Goal: Transaction & Acquisition: Purchase product/service

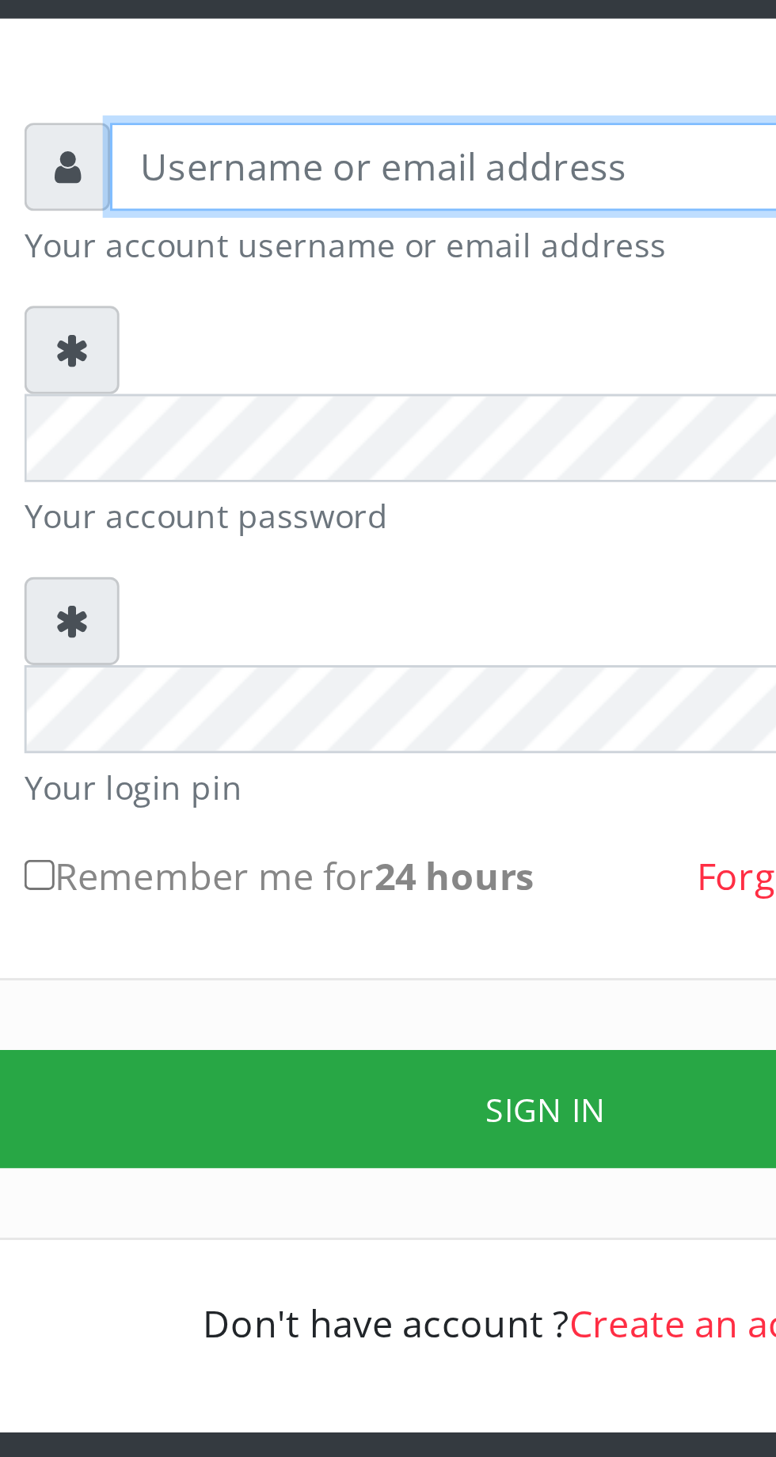
click at [269, 246] on input "text" at bounding box center [402, 233] width 327 height 30
type input "Musluky"
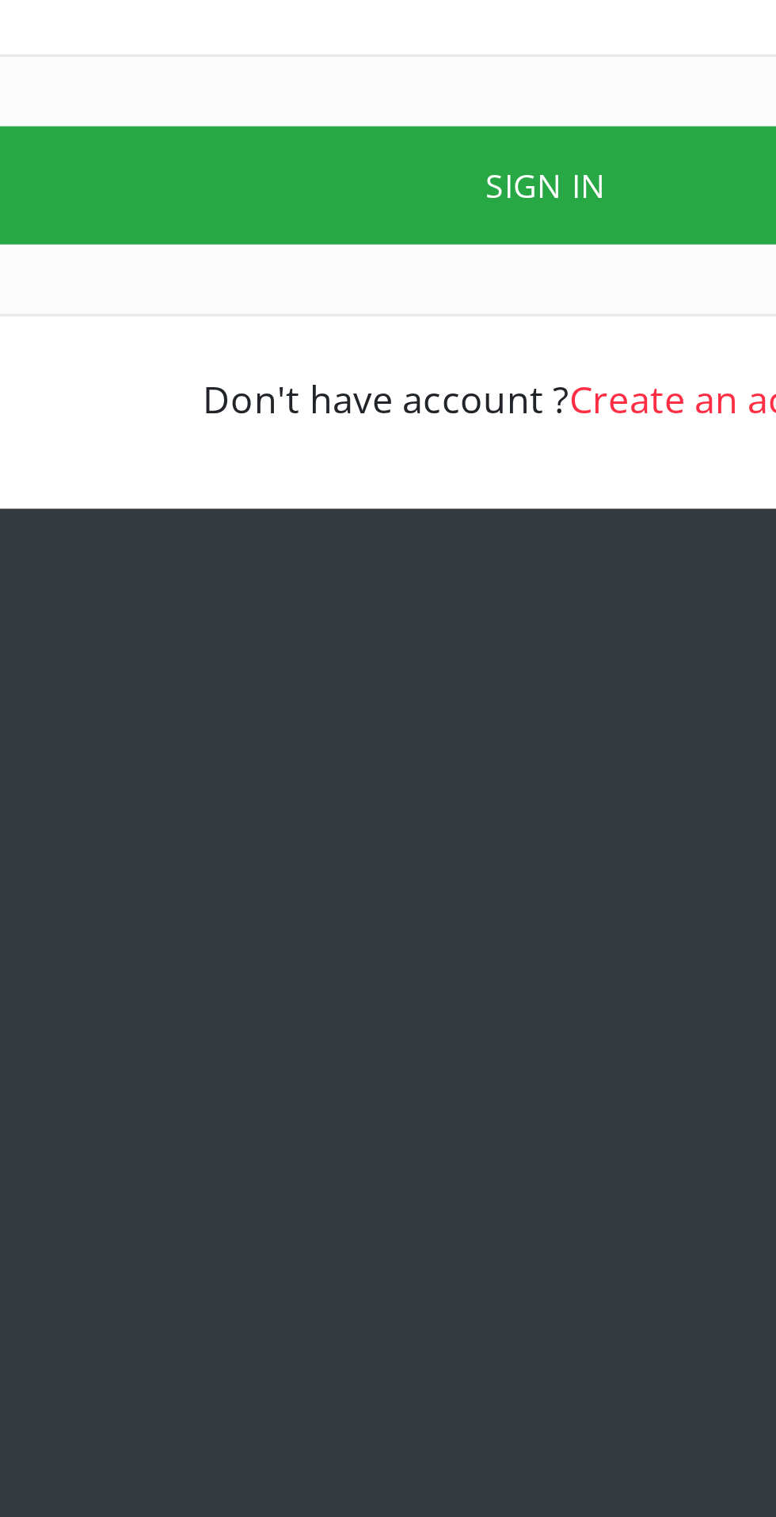
click at [386, 539] on button "Sign in" at bounding box center [388, 559] width 404 height 40
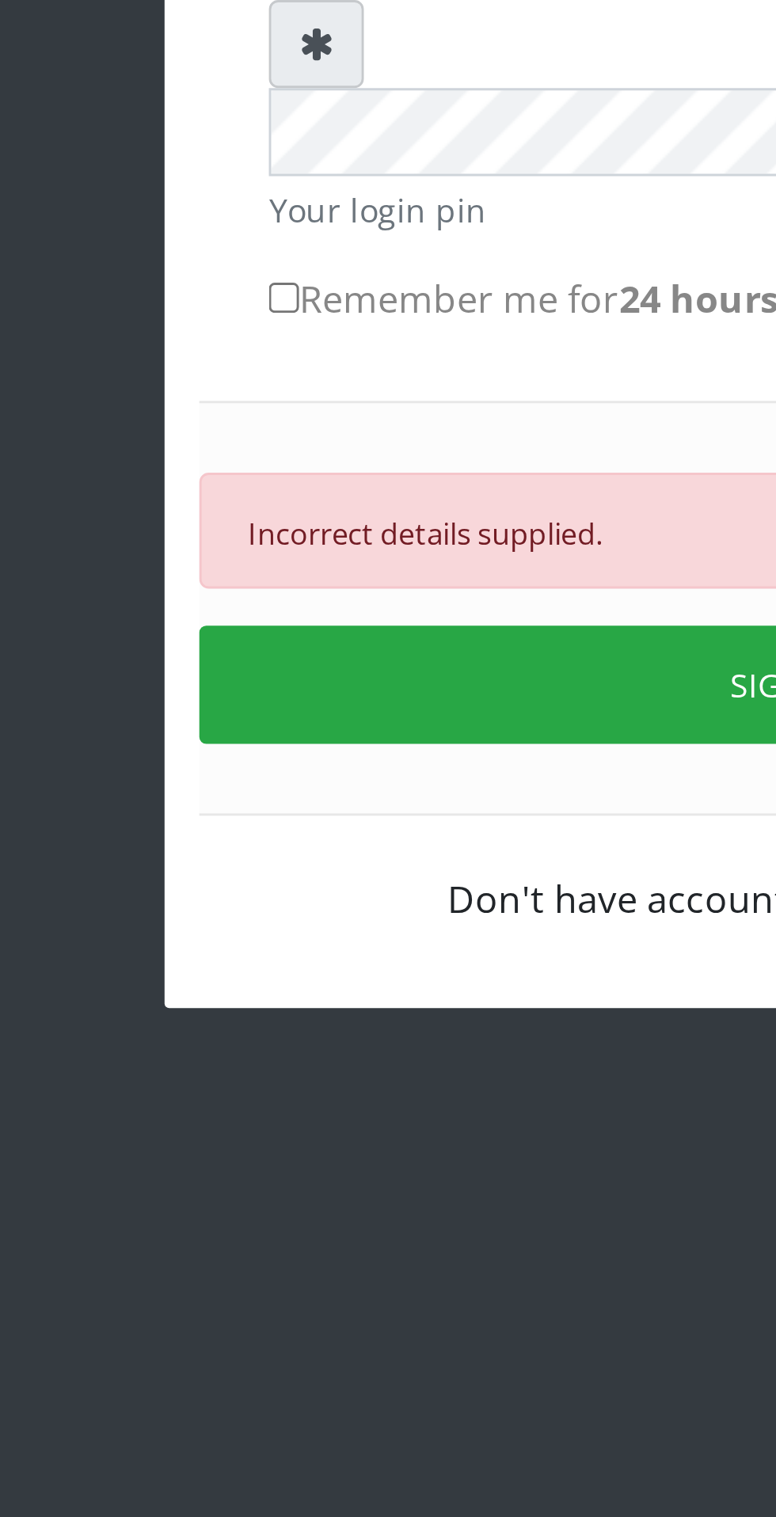
click at [310, 592] on button "SIGN IN" at bounding box center [388, 612] width 404 height 40
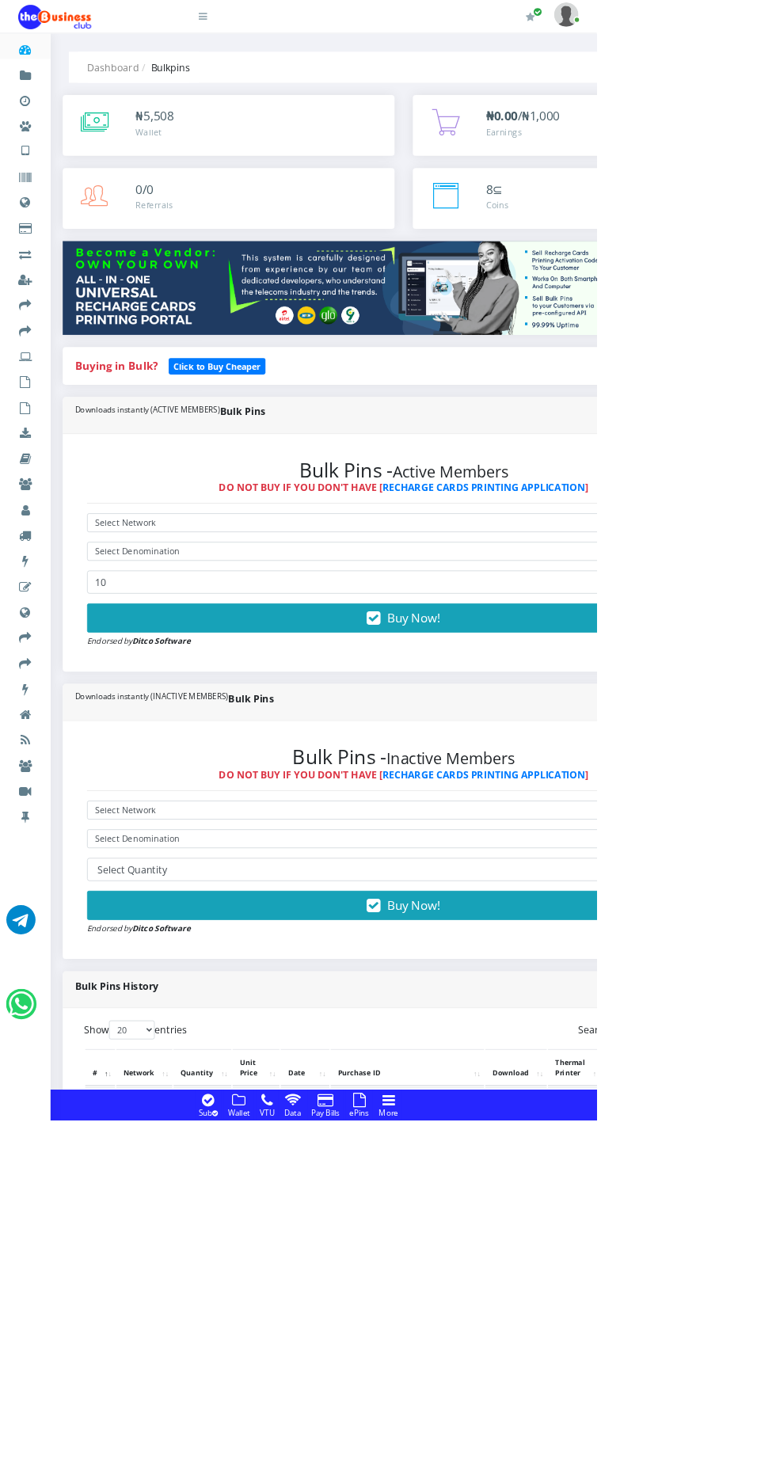
scroll to position [6, 0]
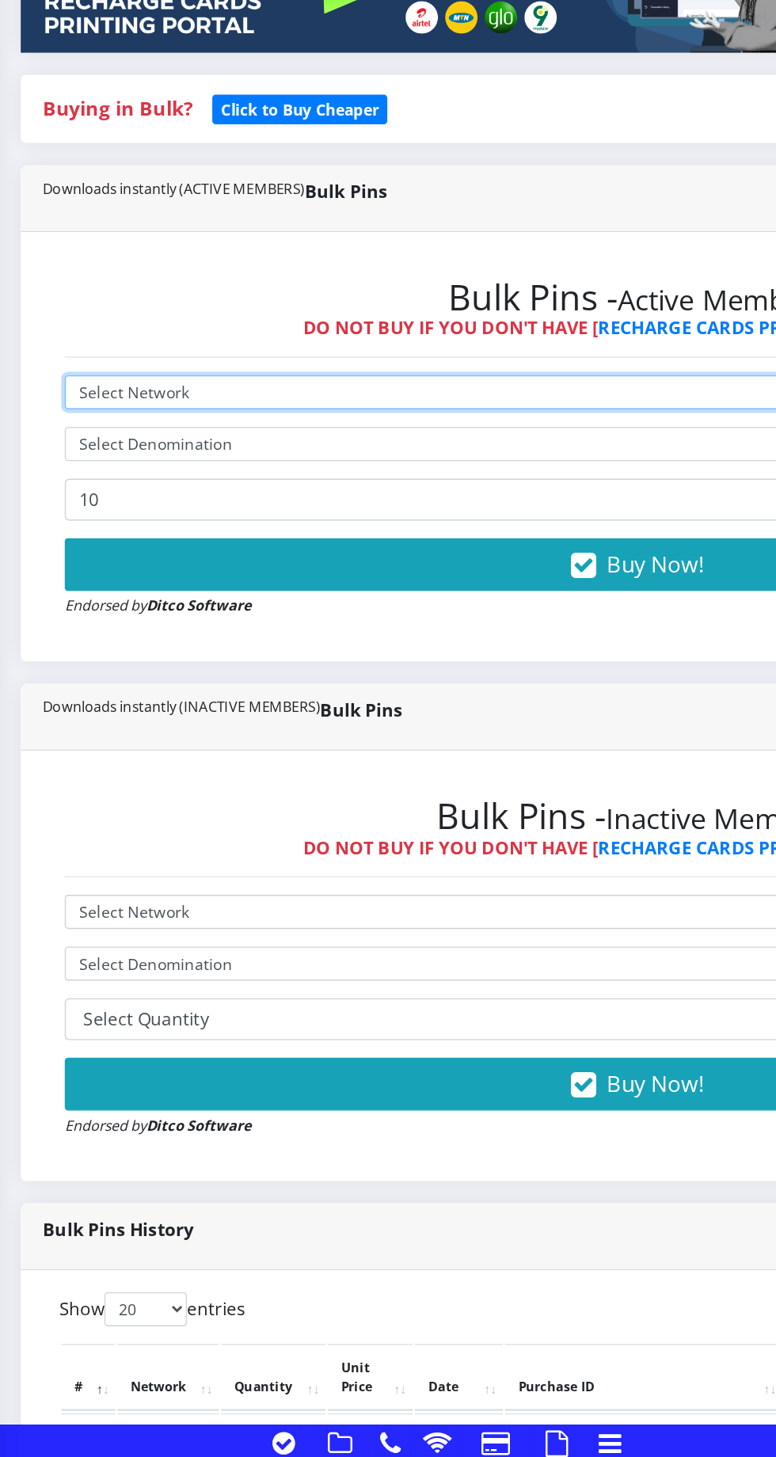
click at [217, 679] on select "Select Network MTN Globacom 9Mobile Airtel" at bounding box center [525, 674] width 824 height 25
select select "MTN"
click at [113, 666] on select "Select Network MTN Globacom 9Mobile Airtel" at bounding box center [525, 674] width 824 height 25
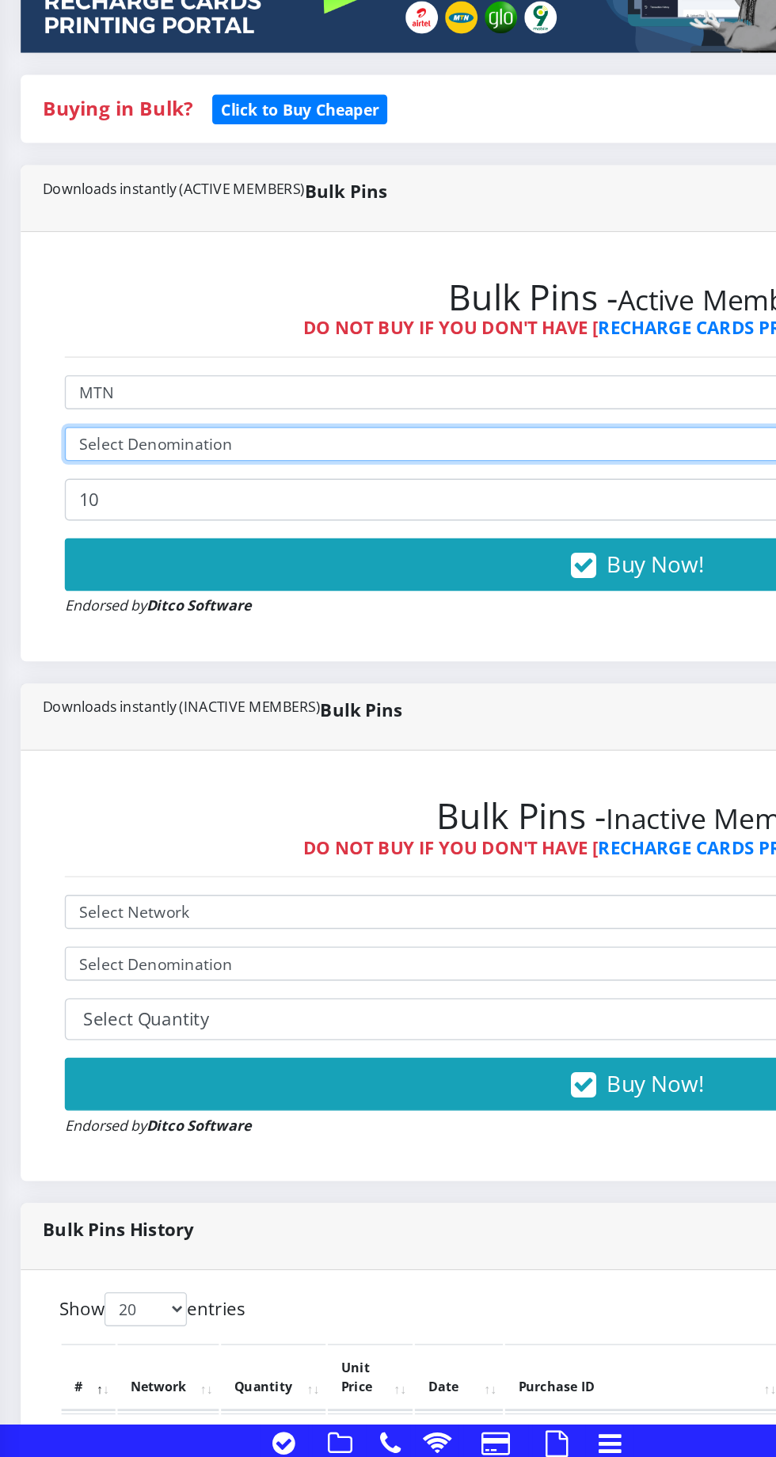
click at [284, 718] on select "Select Denomination" at bounding box center [525, 711] width 824 height 25
select select "96.98-100"
click at [113, 703] on select "Select Denomination MTN NGN100 - ₦96.98 MTN NGN200 - ₦193.96 MTN NGN400 - ₦387.…" at bounding box center [525, 711] width 824 height 25
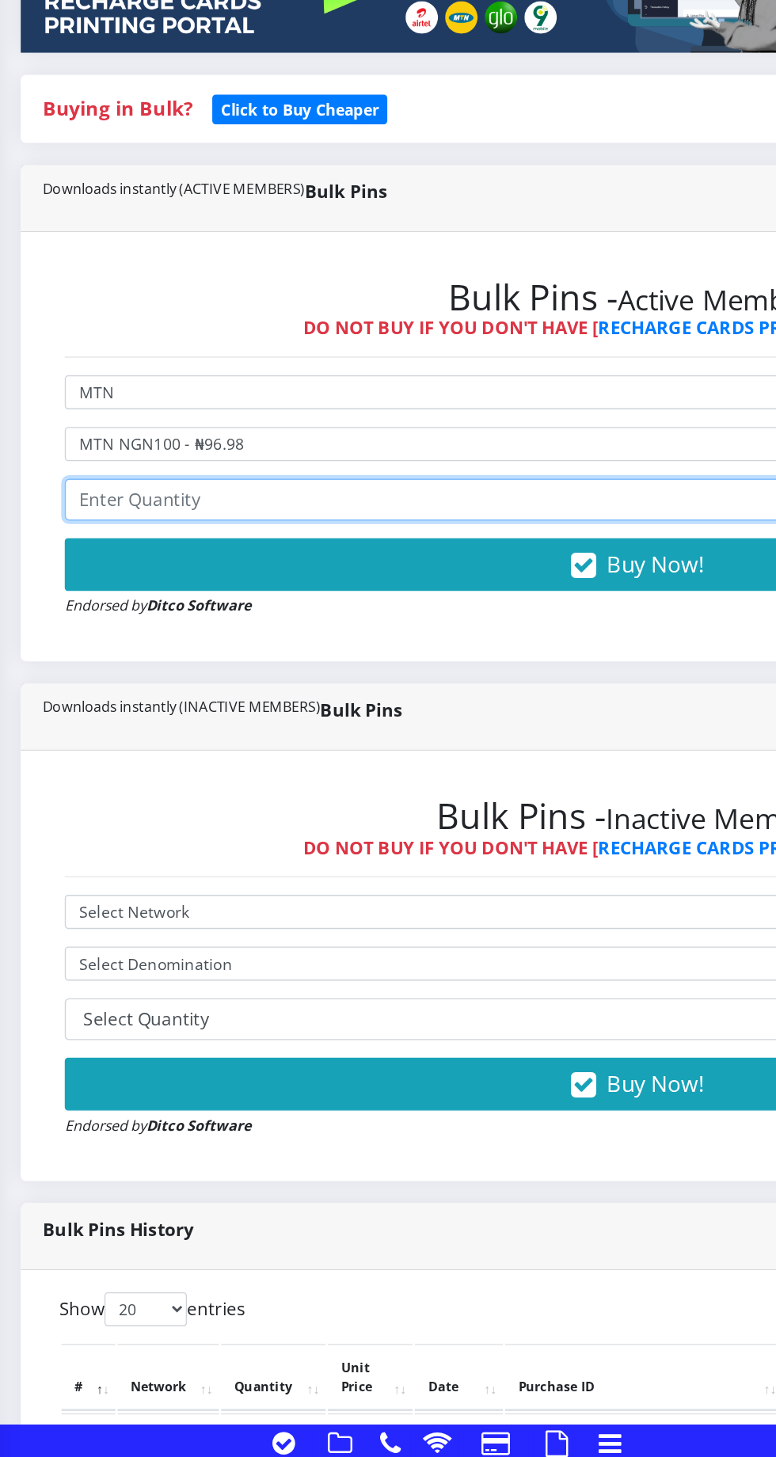
click at [280, 750] on input "number" at bounding box center [525, 751] width 824 height 30
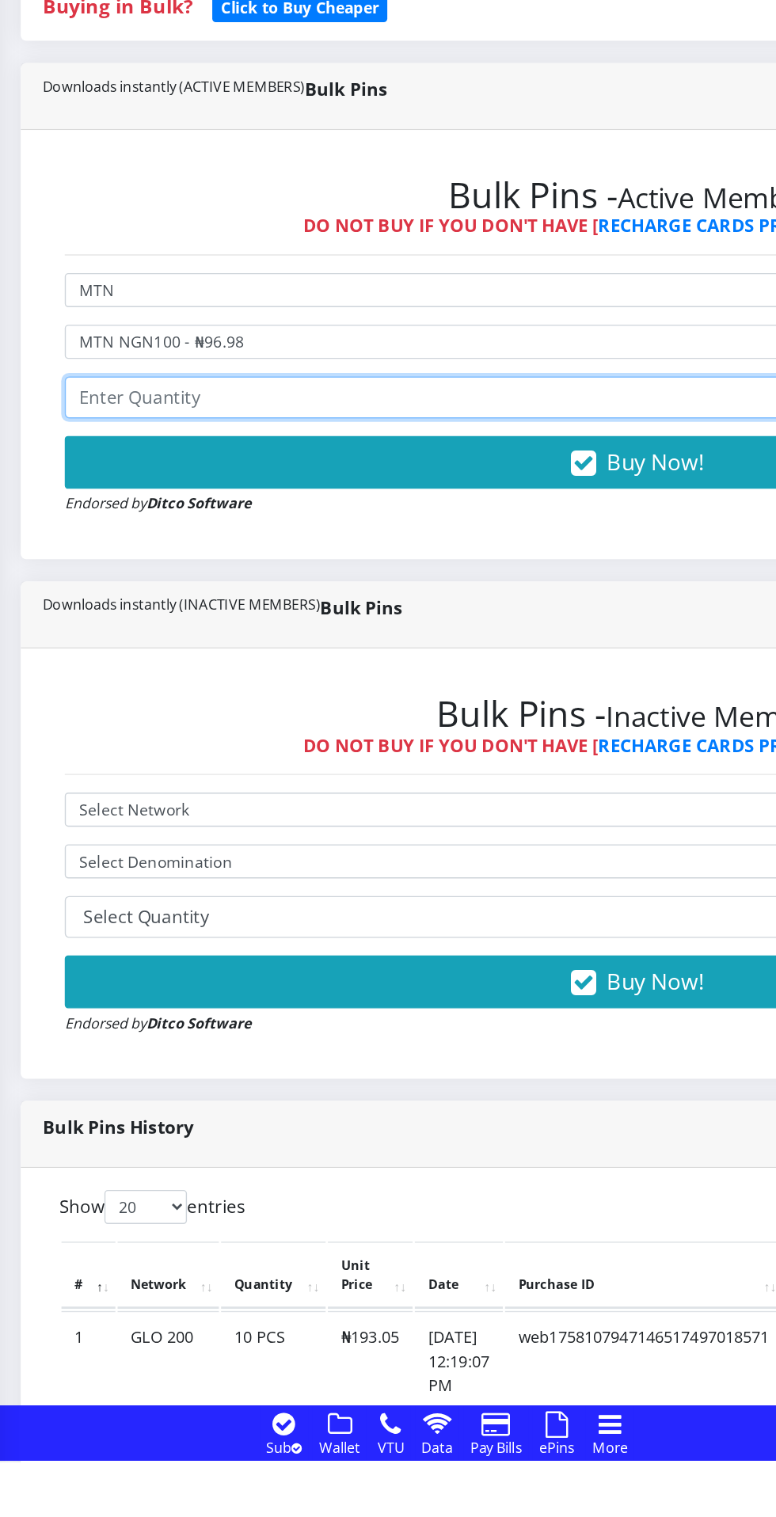
click at [289, 751] on input "number" at bounding box center [525, 751] width 824 height 30
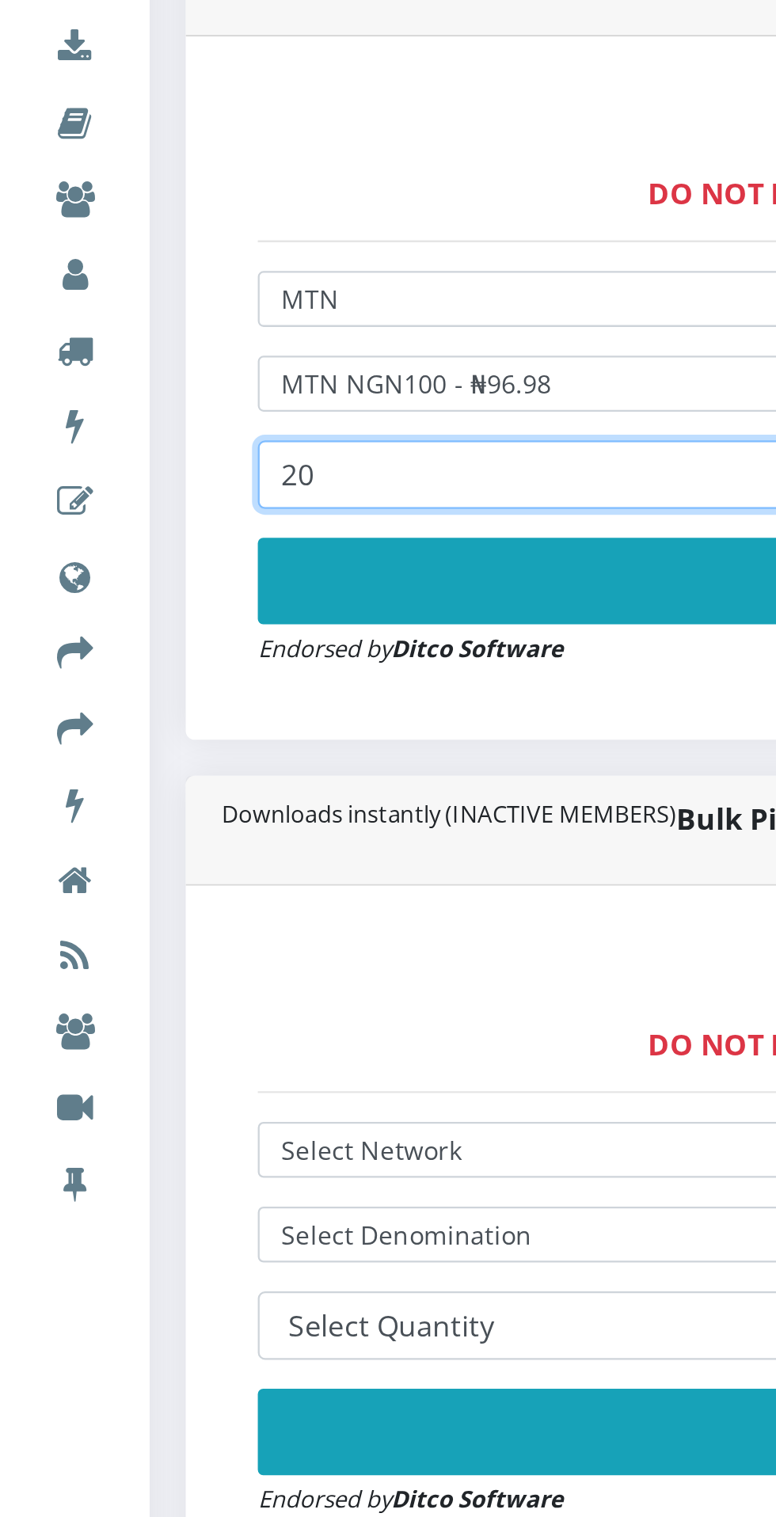
type input "20"
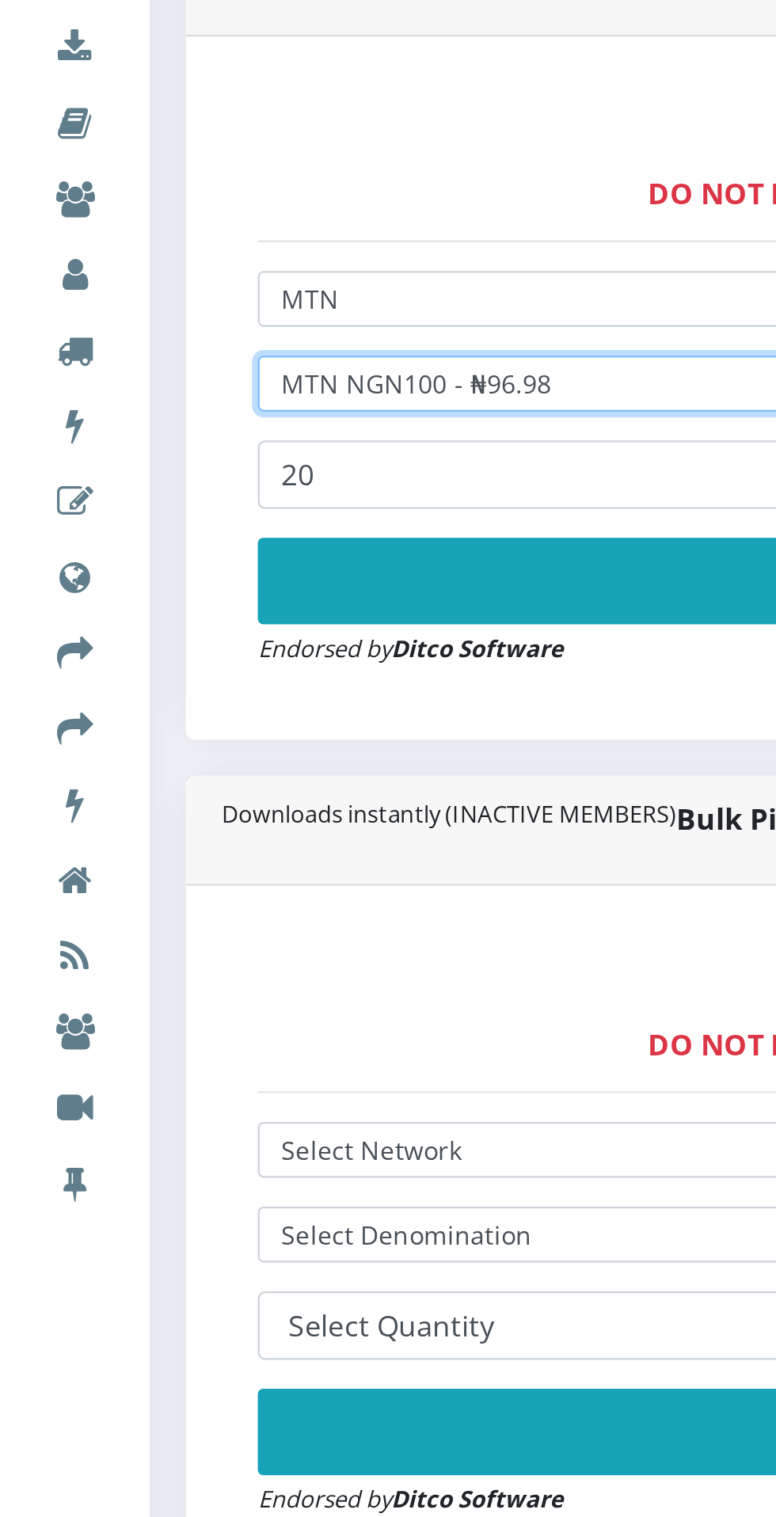
click at [242, 711] on select "Select Denomination MTN NGN100 - ₦96.98 MTN NGN200 - ₦193.96 MTN NGN400 - ₦387.…" at bounding box center [525, 711] width 824 height 25
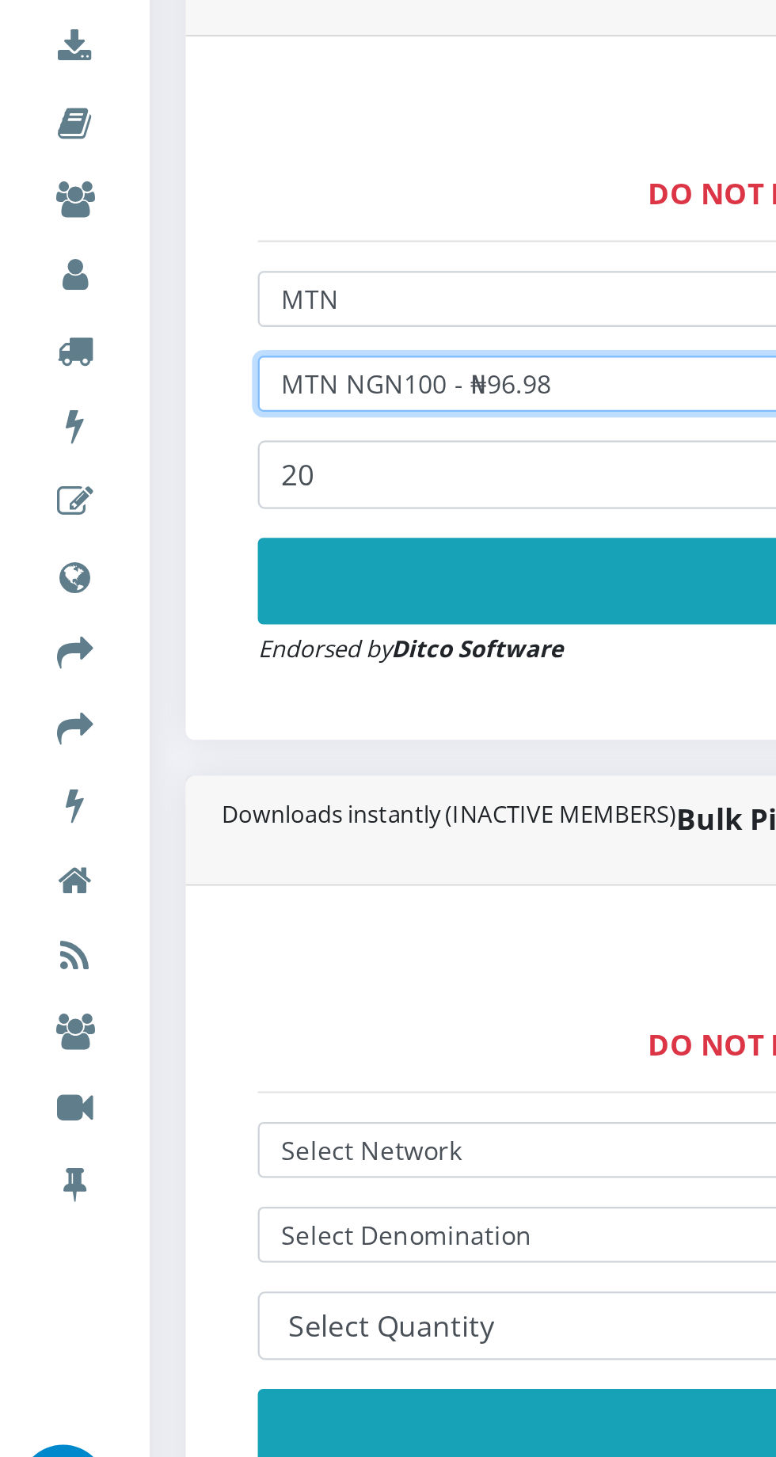
select select "193.96-200"
click at [113, 703] on select "Select Denomination MTN NGN100 - ₦96.98 MTN NGN200 - ₦193.96 MTN NGN400 - ₦387.…" at bounding box center [525, 711] width 824 height 25
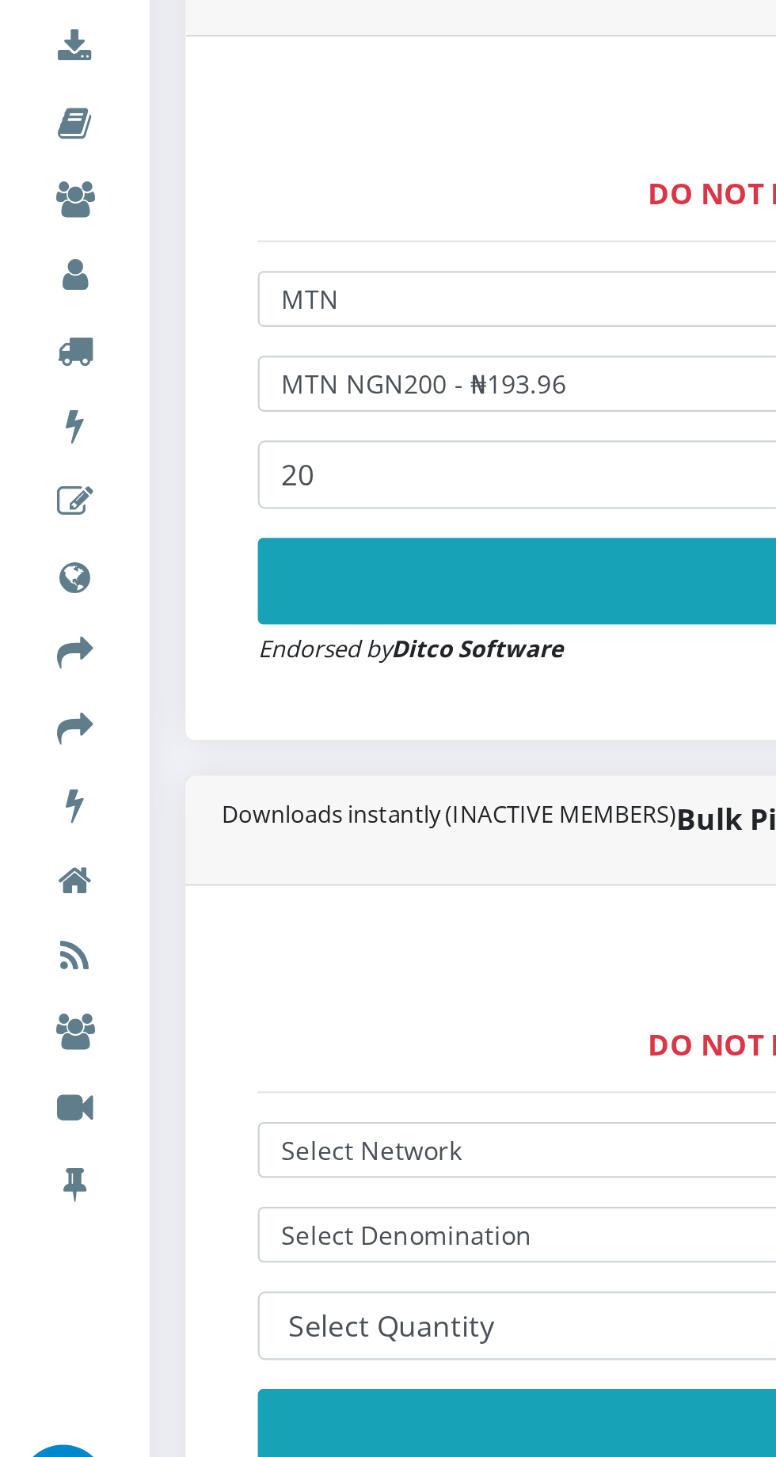
click at [270, 798] on button "Buy Now!" at bounding box center [525, 798] width 824 height 38
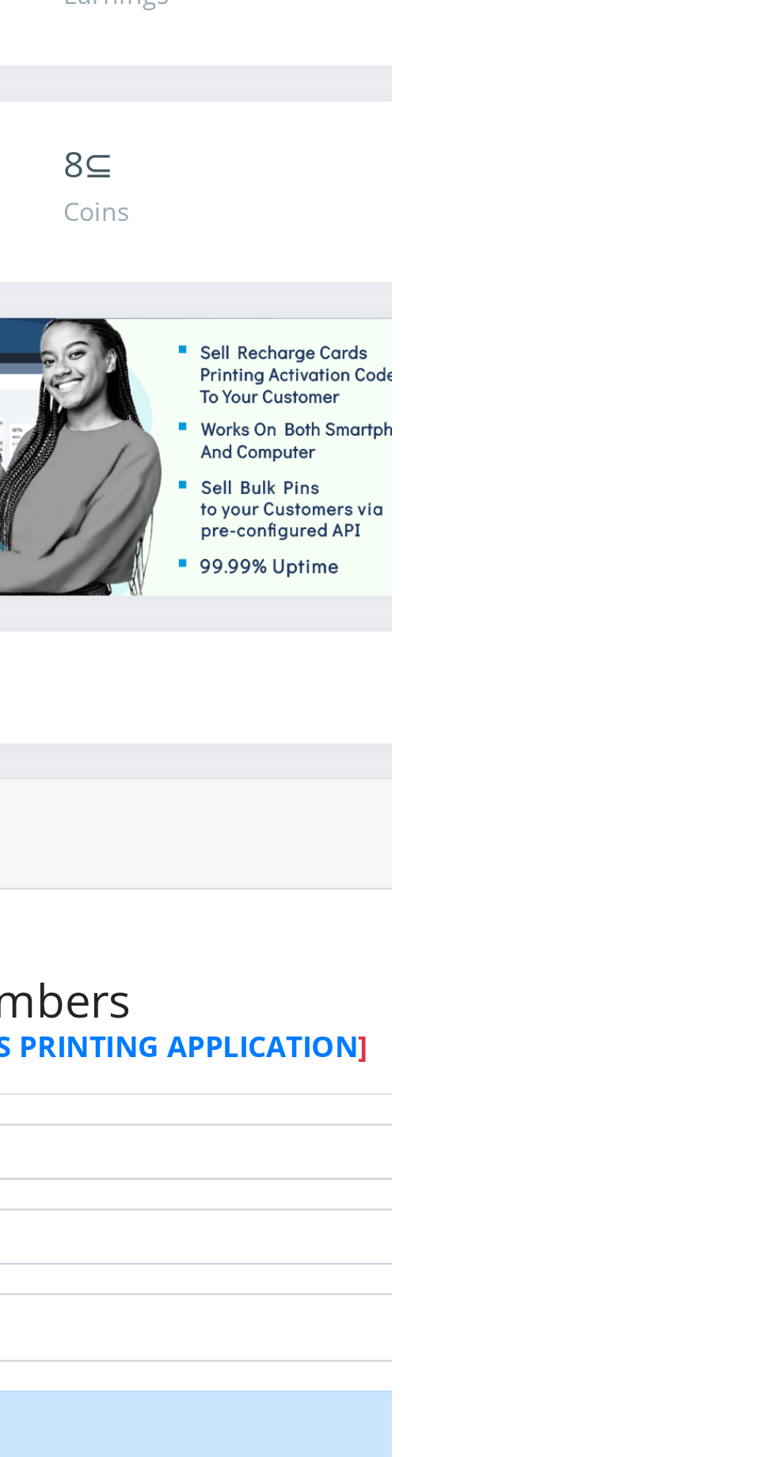
scroll to position [0, 0]
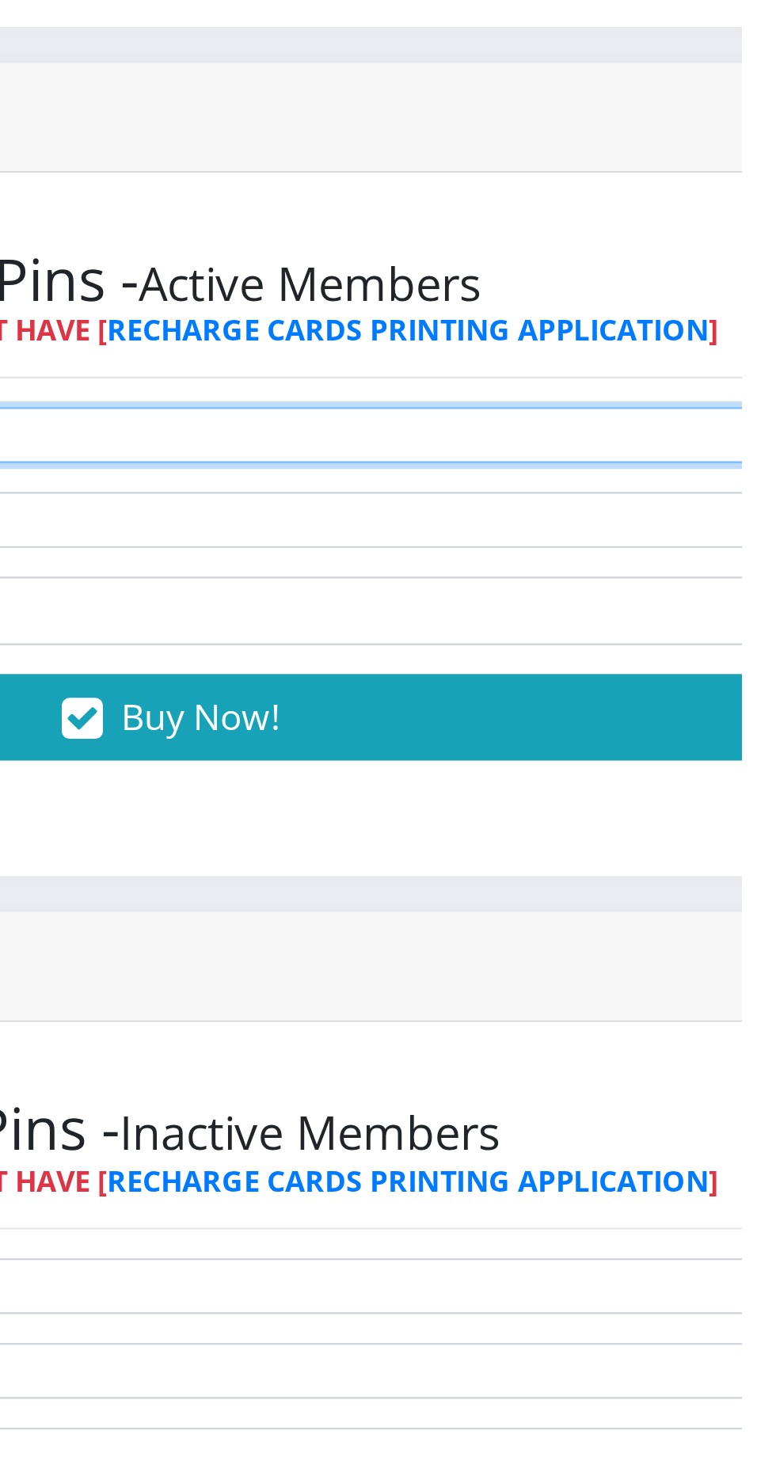
click at [584, 675] on select "Select Network MTN Globacom 9Mobile Airtel" at bounding box center [525, 680] width 824 height 25
select select "MTN"
click at [113, 671] on select "Select Network MTN Globacom 9Mobile Airtel" at bounding box center [525, 680] width 824 height 25
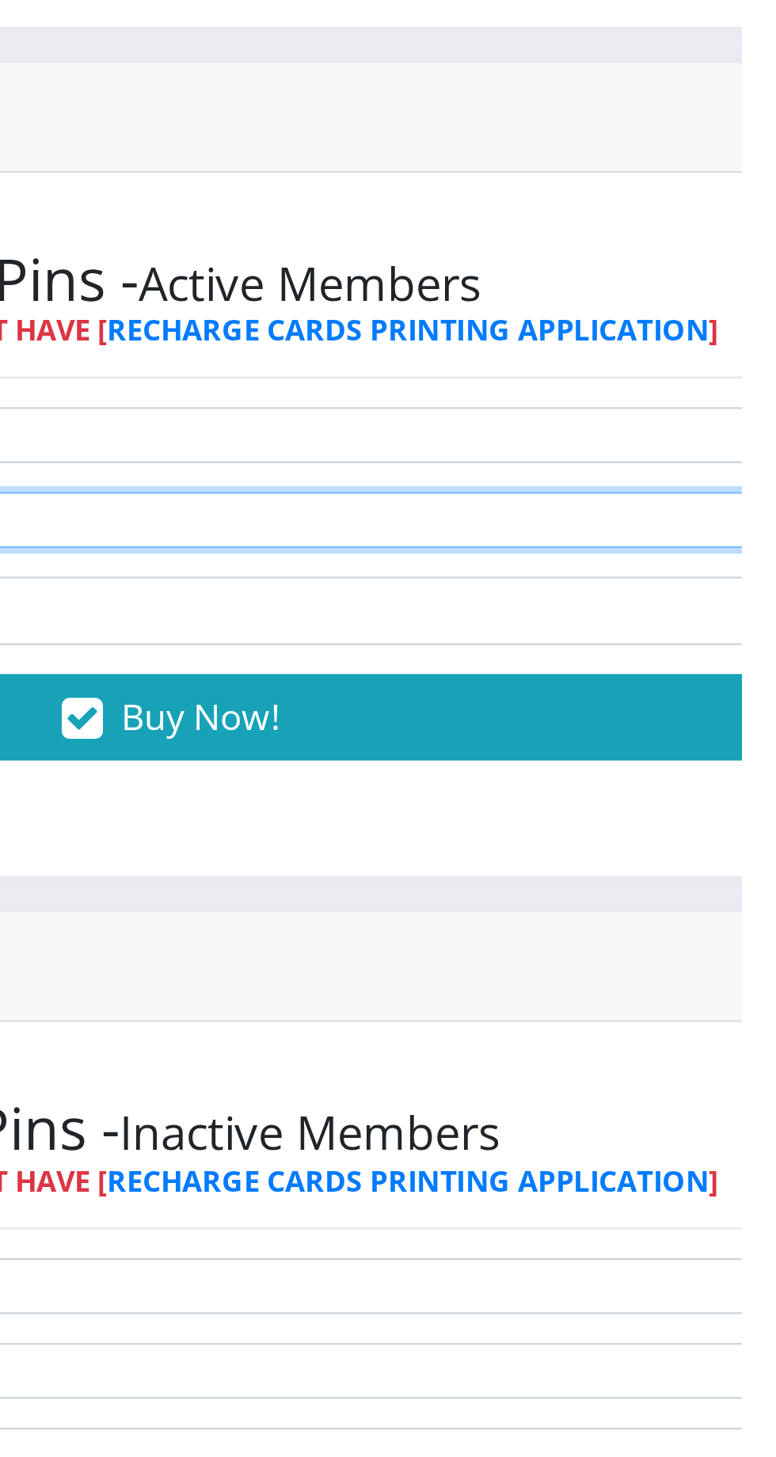
click at [579, 712] on select "Select Denomination MTN NGN100 - ₦96.98 MTN NGN200 - ₦193.96 MTN NGN400 - ₦387.…" at bounding box center [525, 717] width 824 height 25
select select "96.98-100"
click at [113, 709] on select "Select Denomination MTN NGN100 - ₦96.98 MTN NGN200 - ₦193.96 MTN NGN400 - ₦387.…" at bounding box center [525, 717] width 824 height 25
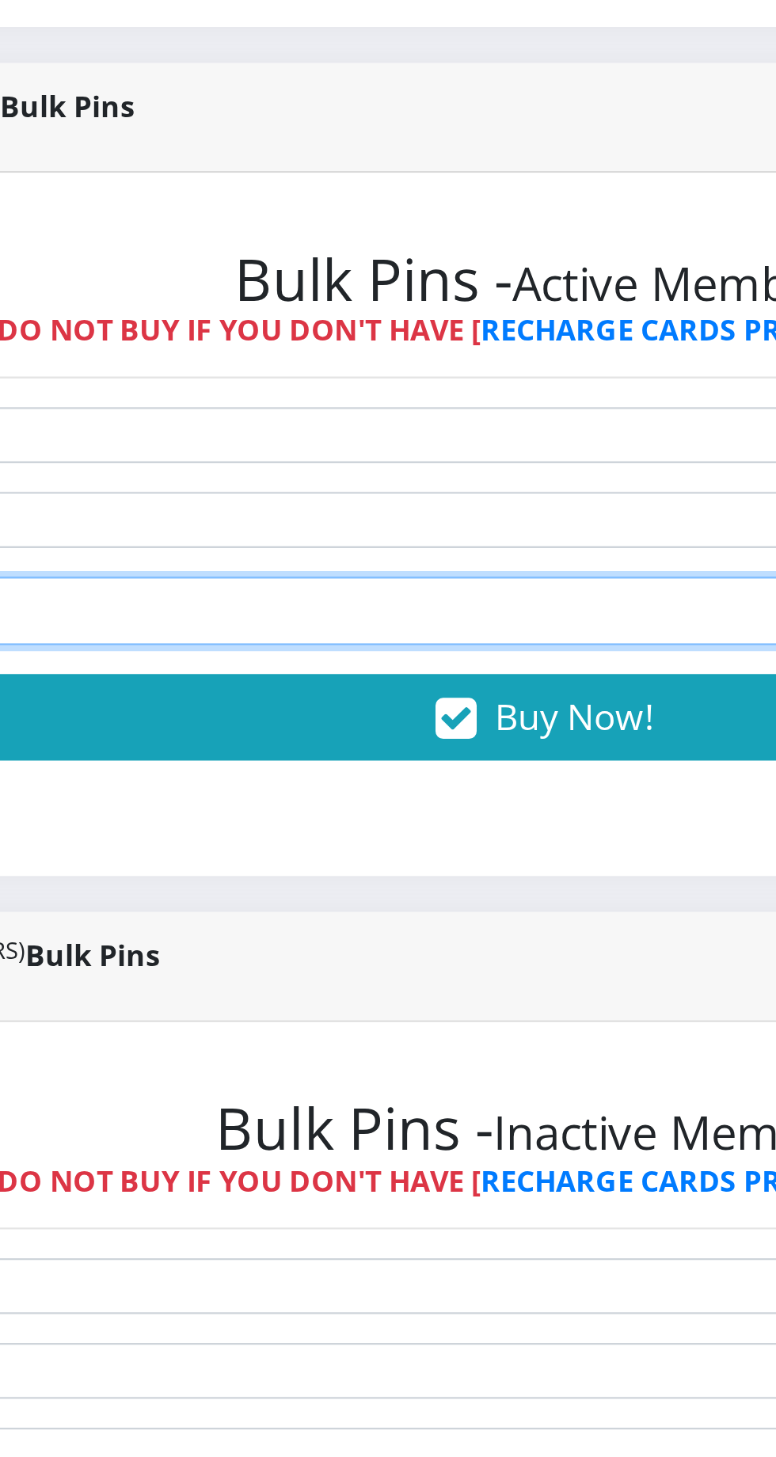
click at [454, 761] on input "number" at bounding box center [525, 757] width 824 height 30
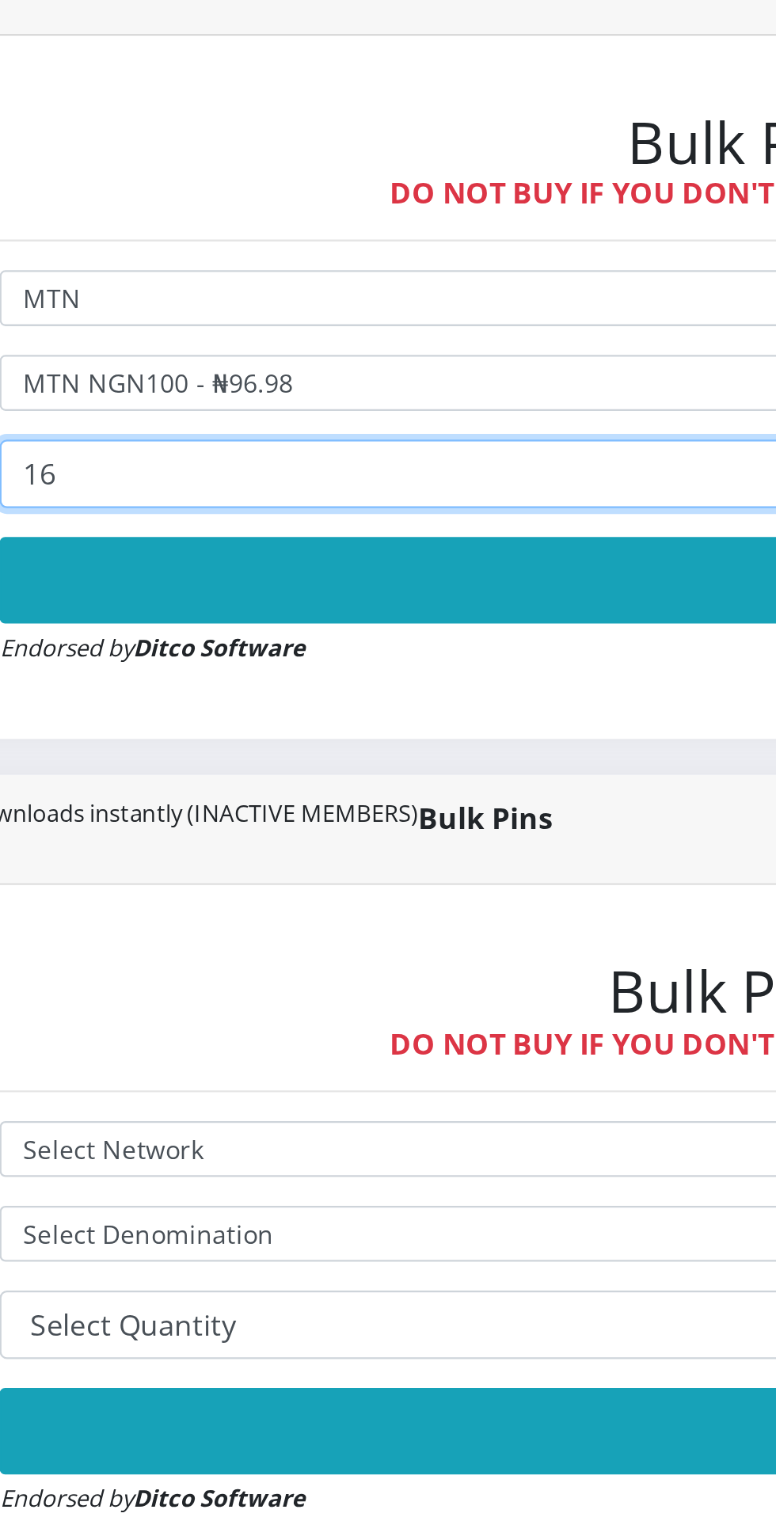
type input "16"
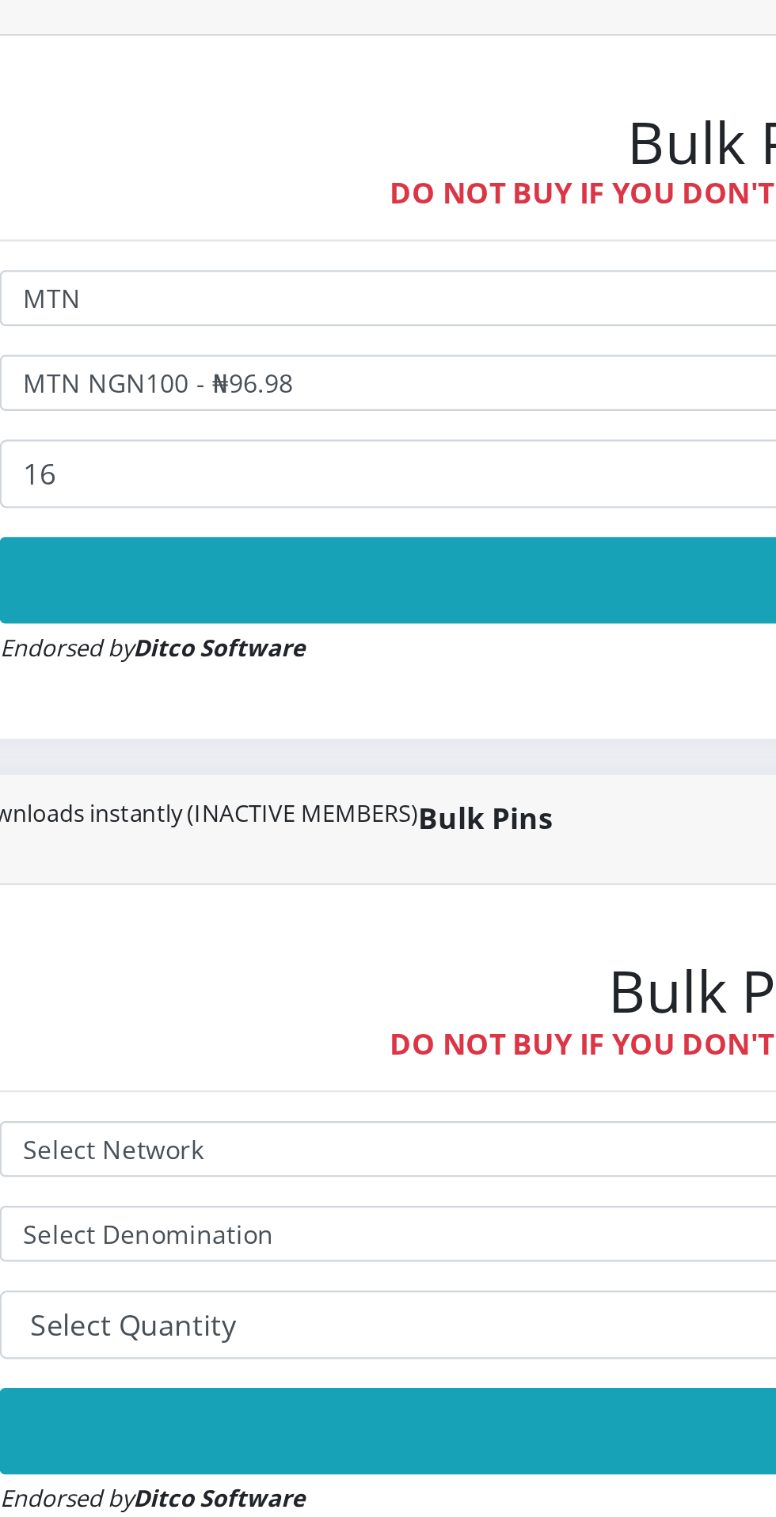
click at [397, 801] on button "Buy Now!" at bounding box center [525, 804] width 824 height 38
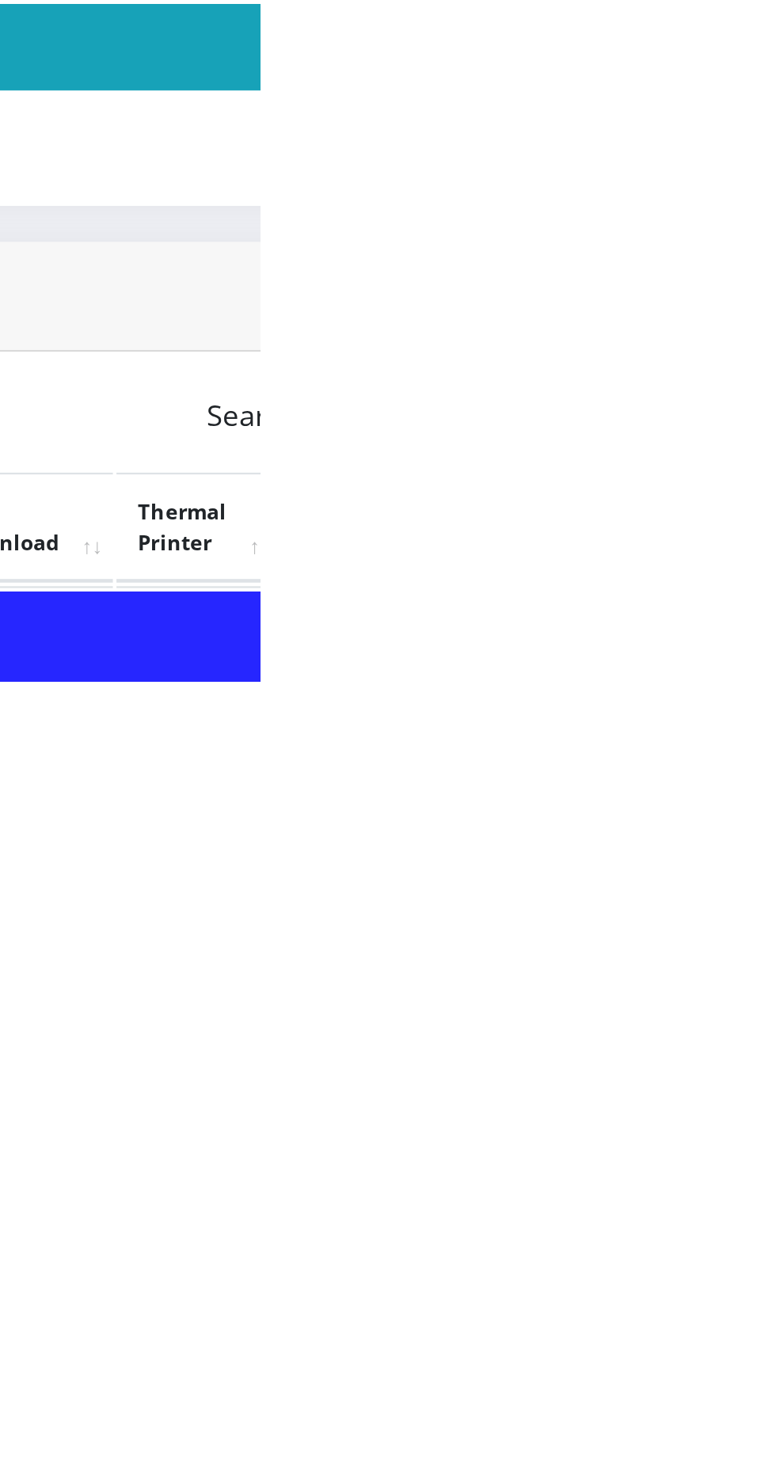
click at [767, 1440] on link "PoS Paper (RawBT)" at bounding box center [744, 1442] width 44 height 29
